Goal: Task Accomplishment & Management: Manage account settings

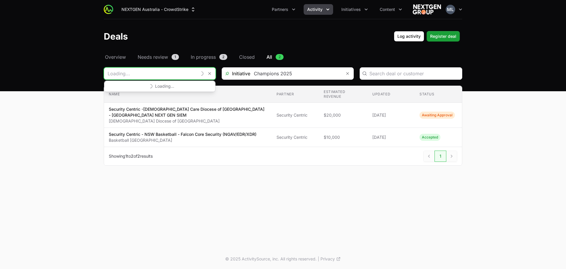
click at [138, 74] on input "Deals Filters" at bounding box center [150, 74] width 93 height 12
click at [182, 73] on input "Deals Filters" at bounding box center [152, 74] width 96 height 12
click at [208, 73] on button "Remove" at bounding box center [206, 74] width 12 height 12
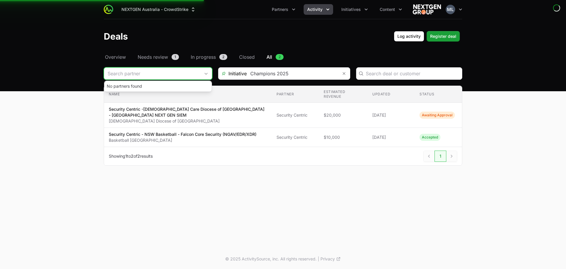
click at [159, 72] on input "Deals Filters" at bounding box center [152, 74] width 96 height 12
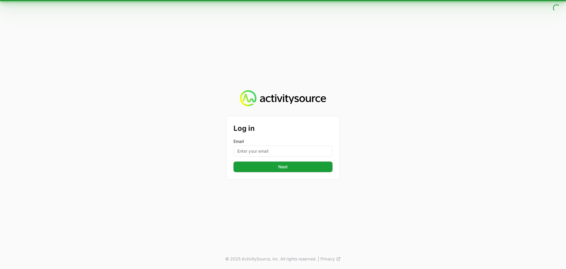
click at [287, 75] on div "Log in Email Next © 2025 ActivitySource, inc. All rights reserved. | Privacy" at bounding box center [283, 134] width 566 height 269
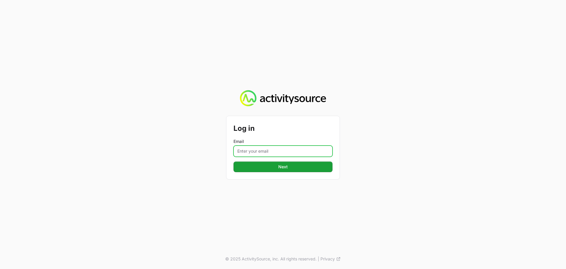
click at [276, 146] on input "Email" at bounding box center [283, 150] width 99 height 11
type input "[PERSON_NAME][EMAIL_ADDRESS][DOMAIN_NAME]"
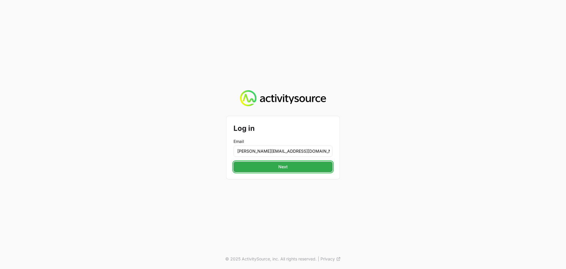
click at [291, 170] on button "Next" at bounding box center [283, 166] width 99 height 11
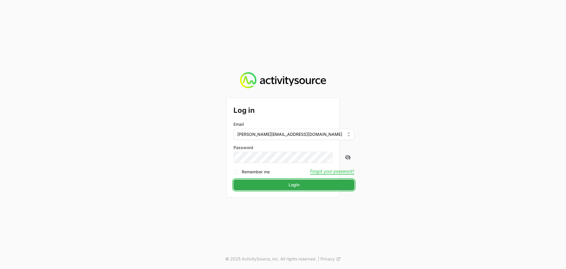
click at [289, 182] on span "Login" at bounding box center [294, 184] width 11 height 7
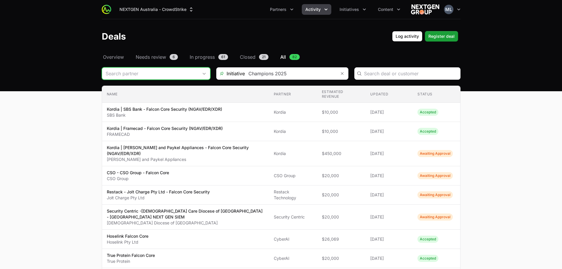
click at [151, 71] on input "Deals Filters" at bounding box center [150, 74] width 96 height 12
